Goal: Task Accomplishment & Management: Manage account settings

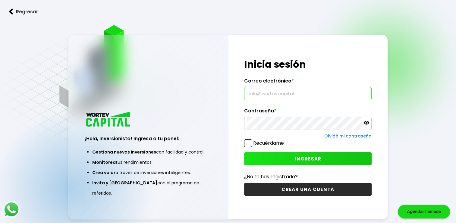
click at [281, 98] on input "text" at bounding box center [308, 93] width 122 height 13
type input "C"
type input "[EMAIL_ADDRESS][DOMAIN_NAME]"
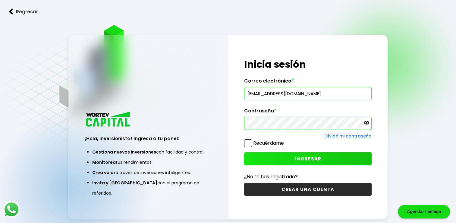
click at [299, 160] on span "INGRESAR" at bounding box center [308, 158] width 27 height 6
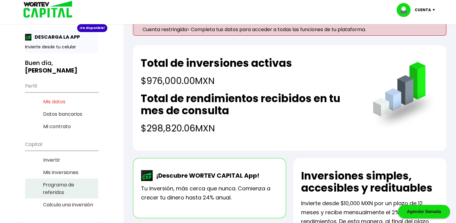
scroll to position [12, 0]
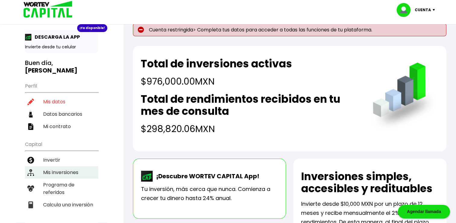
click at [58, 166] on li "Mis inversiones" at bounding box center [61, 172] width 73 height 12
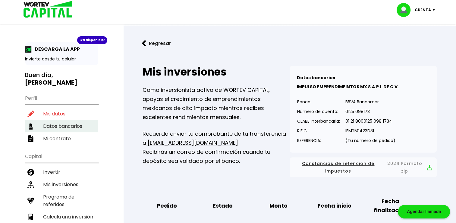
click at [62, 120] on li "Datos bancarios" at bounding box center [61, 126] width 73 height 12
select select "Banamex"
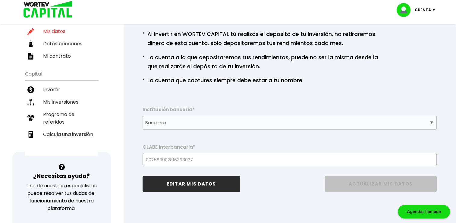
scroll to position [73, 0]
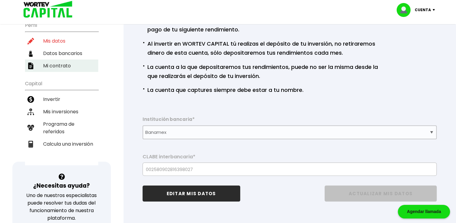
click at [55, 59] on li "Mi contrato" at bounding box center [61, 65] width 73 height 12
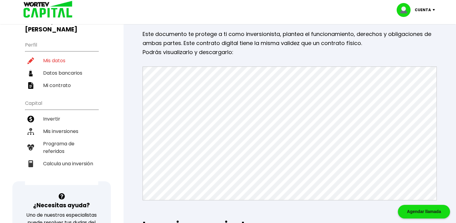
scroll to position [57, 0]
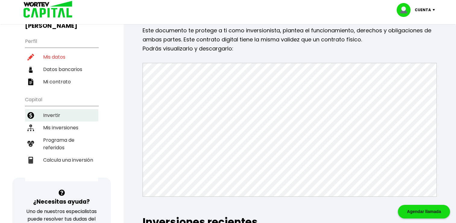
click at [44, 109] on li "Invertir" at bounding box center [61, 115] width 73 height 12
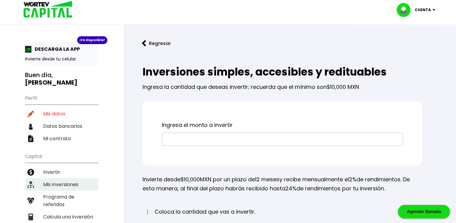
click at [62, 178] on li "Mis inversiones" at bounding box center [61, 184] width 73 height 12
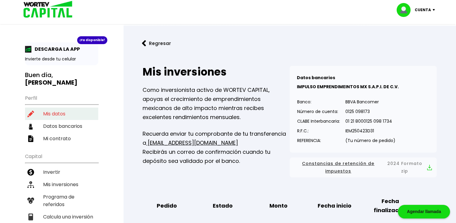
click at [54, 107] on li "Mis datos" at bounding box center [61, 113] width 73 height 12
select select "Hombre"
select select "Licenciatura"
select select "NL"
select select "Banamex"
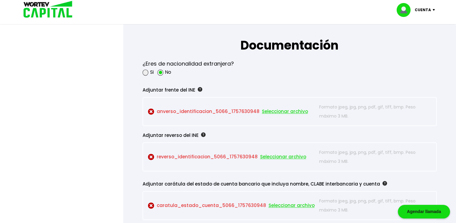
scroll to position [498, 0]
click at [277, 109] on span "Seleccionar archivo" at bounding box center [285, 110] width 46 height 9
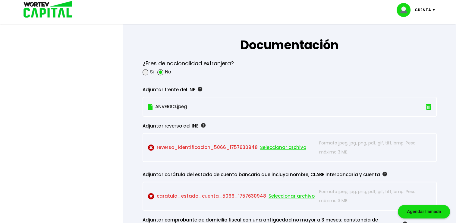
click at [278, 145] on span "Seleccionar archivo" at bounding box center [283, 147] width 46 height 9
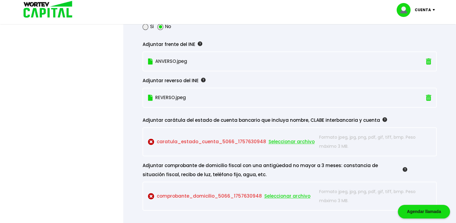
scroll to position [544, 0]
click at [281, 138] on span "Seleccionar archivo" at bounding box center [292, 140] width 46 height 9
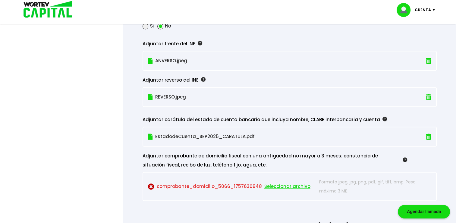
click at [282, 182] on span "Seleccionar archivo" at bounding box center [287, 186] width 46 height 9
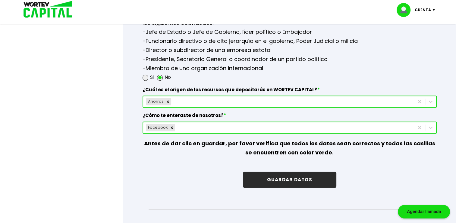
scroll to position [831, 0]
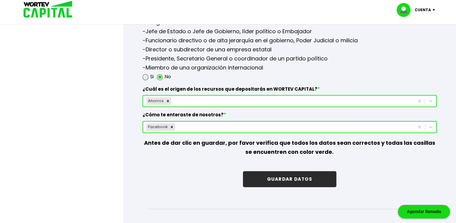
click at [291, 178] on button "GUARDAR DATOS" at bounding box center [289, 179] width 93 height 16
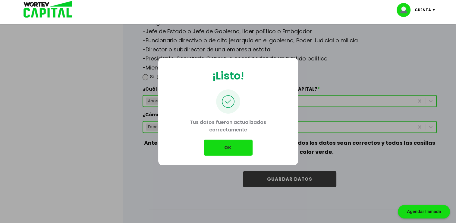
click at [228, 144] on button "OK" at bounding box center [228, 147] width 49 height 16
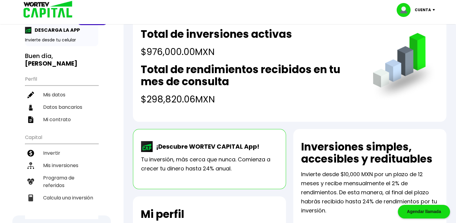
scroll to position [14, 0]
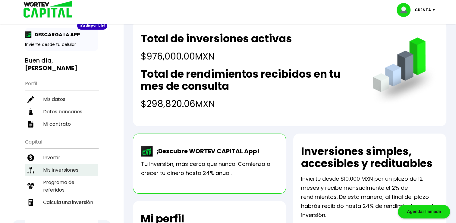
click at [59, 163] on li "Mis inversiones" at bounding box center [61, 169] width 73 height 12
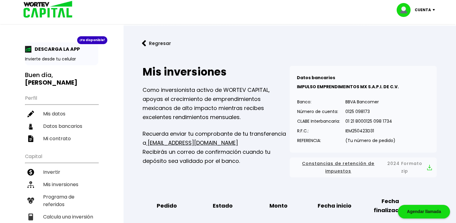
click at [432, 9] on img at bounding box center [435, 10] width 8 height 2
click at [416, 42] on li "Cerrar sesión" at bounding box center [417, 40] width 48 height 12
